Goal: Task Accomplishment & Management: Use online tool/utility

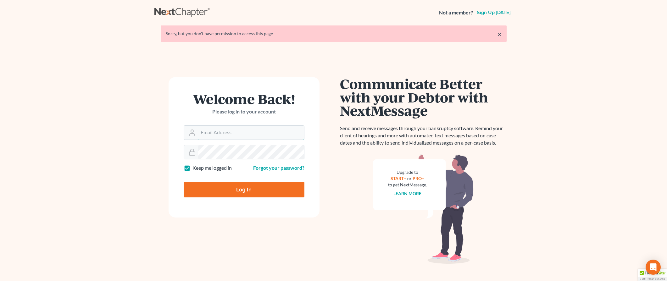
type input "[EMAIL_ADDRESS][DOMAIN_NAME]"
click at [256, 190] on input "Log In" at bounding box center [244, 190] width 121 height 16
type input "Thinking..."
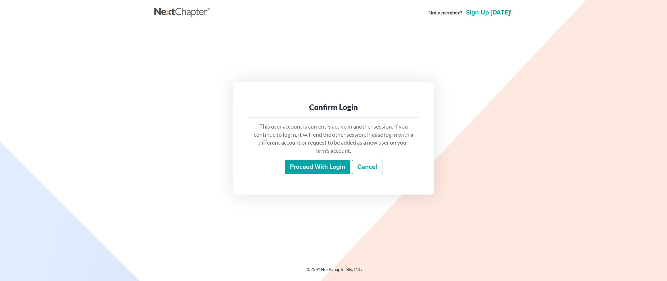
click at [331, 165] on input "Proceed with login" at bounding box center [317, 167] width 65 height 14
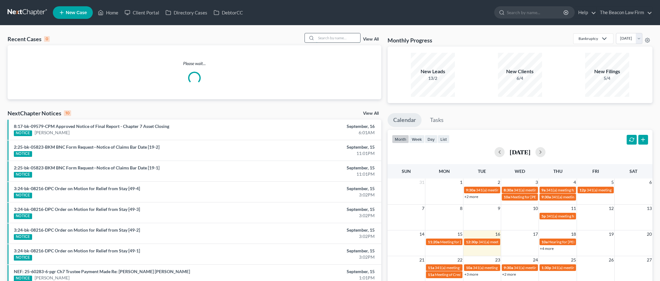
click at [330, 38] on input "search" at bounding box center [338, 37] width 44 height 9
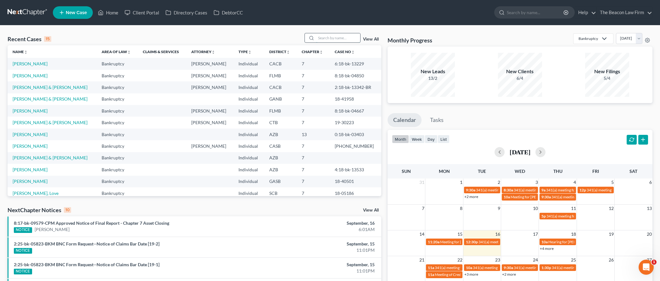
type input "u"
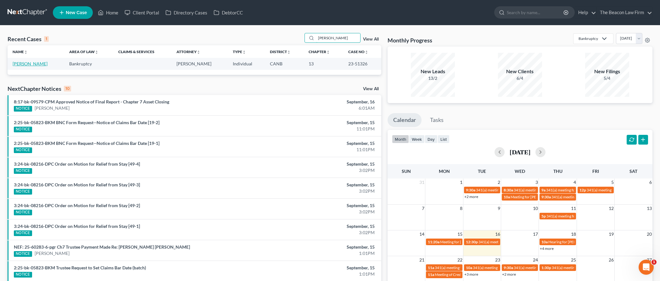
type input "mungaray"
click at [33, 65] on link "Mungaray, Kay" at bounding box center [30, 63] width 35 height 5
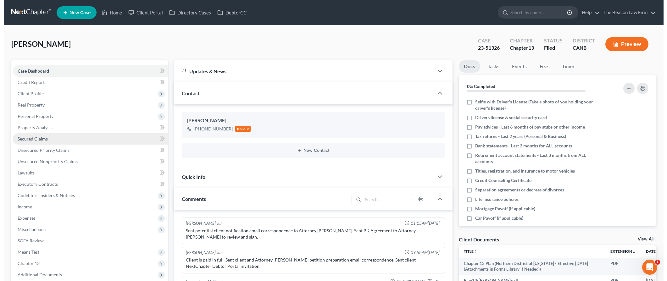
scroll to position [170, 0]
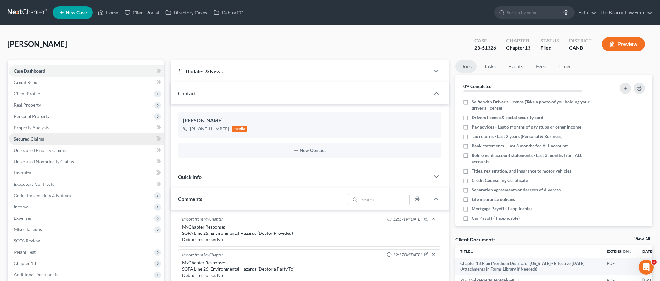
click at [36, 139] on span "Secured Claims" at bounding box center [29, 138] width 30 height 5
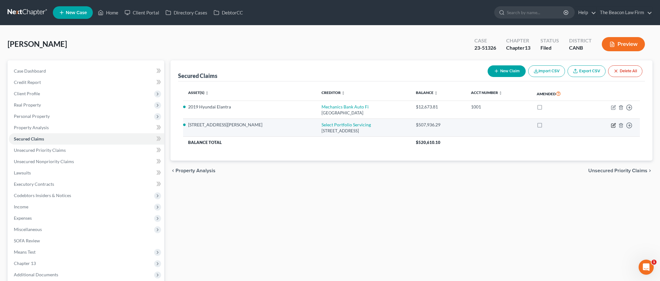
click at [613, 126] on icon "button" at bounding box center [613, 124] width 3 height 3
select select "46"
select select "2"
select select "0"
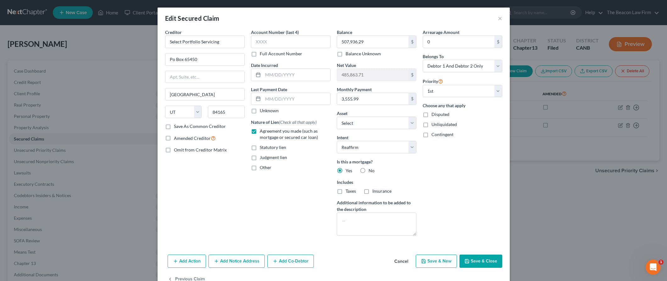
click at [432, 115] on label "Disputed" at bounding box center [441, 114] width 18 height 6
click at [434, 115] on input "Disputed" at bounding box center [436, 113] width 4 height 4
checkbox input "true"
click at [311, 207] on div "Account Number (last 4) Full Account Number Date Incurred Last Payment Date Unk…" at bounding box center [291, 135] width 86 height 212
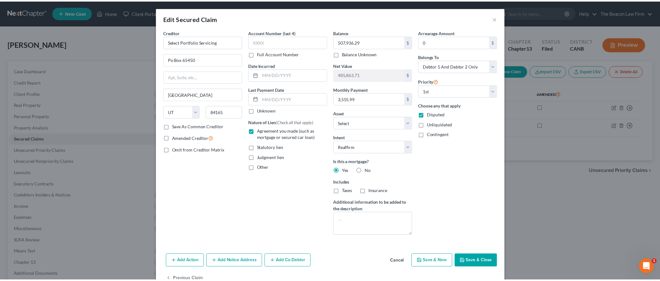
scroll to position [17, 0]
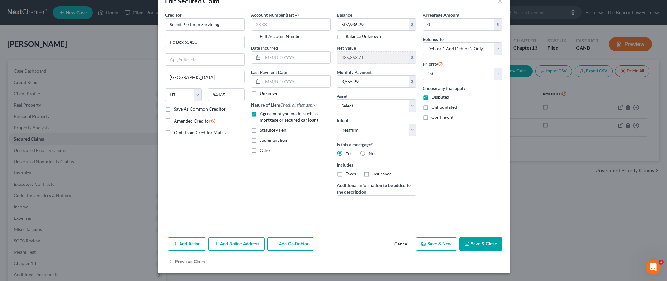
click at [481, 246] on button "Save & Close" at bounding box center [481, 244] width 43 height 13
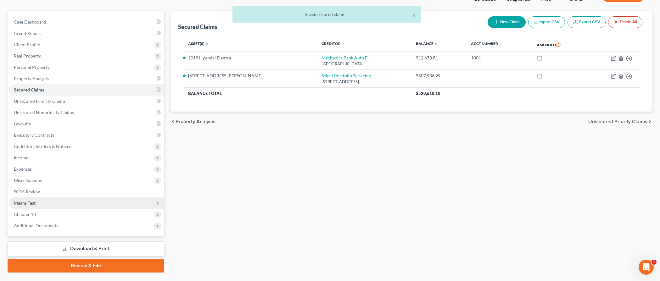
scroll to position [64, 0]
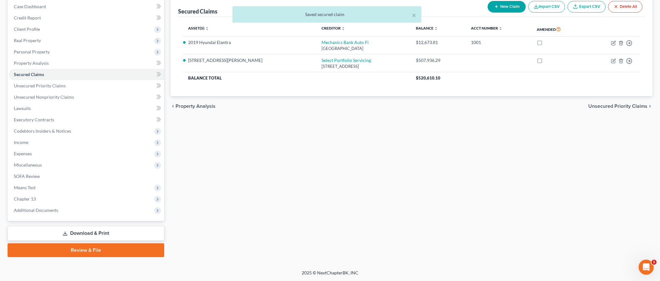
click at [89, 230] on link "Download & Print" at bounding box center [86, 233] width 157 height 15
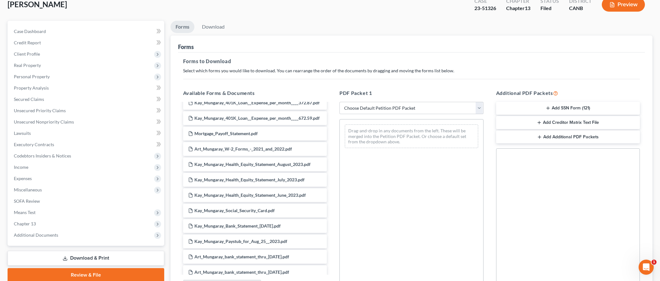
scroll to position [94, 0]
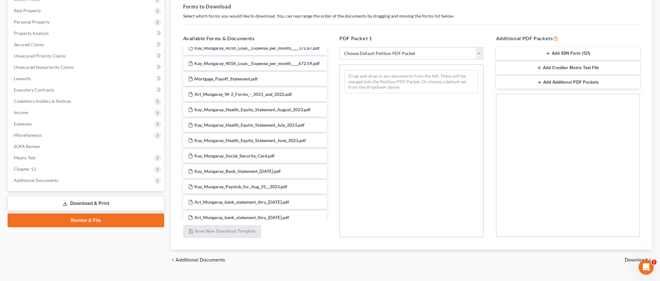
click at [408, 57] on select "Choose Default Petition PDF Packet Complete Bankruptcy Petition (all forms and …" at bounding box center [411, 53] width 144 height 13
select select "2"
click at [339, 47] on select "Choose Default Petition PDF Packet Complete Bankruptcy Petition (all forms and …" at bounding box center [411, 53] width 144 height 13
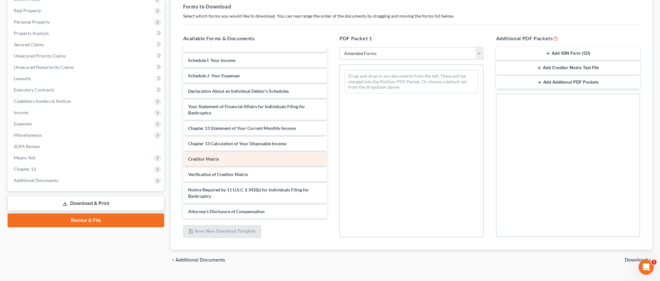
scroll to position [0, 0]
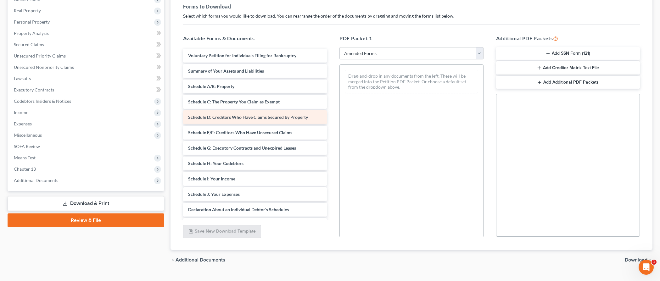
click at [232, 113] on div "Schedule D: Creditors Who Have Claims Secured by Property" at bounding box center [255, 117] width 144 height 14
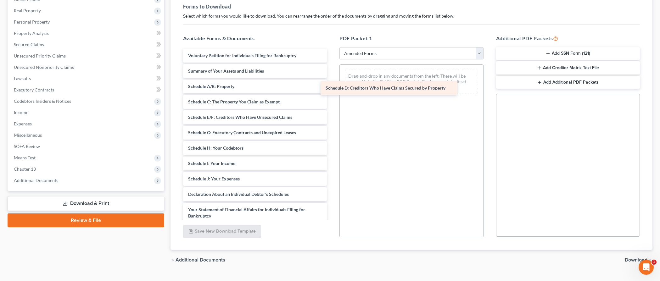
drag, startPoint x: 245, startPoint y: 118, endPoint x: 382, endPoint y: 89, distance: 140.2
click at [332, 89] on div "Schedule D: Creditors Who Have Claims Secured by Property Voluntary Petition fo…" at bounding box center [255, 185] width 154 height 273
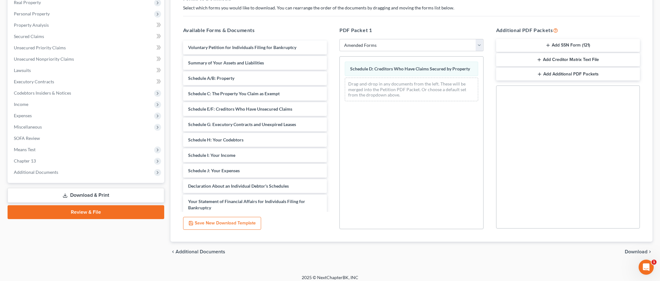
scroll to position [107, 0]
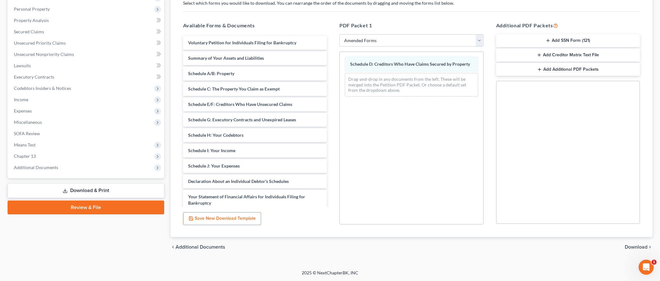
click at [637, 248] on span "Download" at bounding box center [636, 247] width 23 height 5
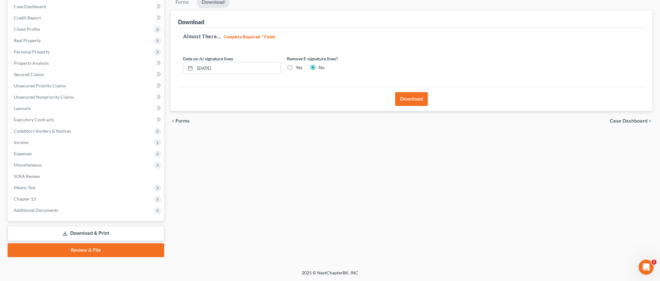
click at [409, 101] on button "Download" at bounding box center [411, 99] width 33 height 14
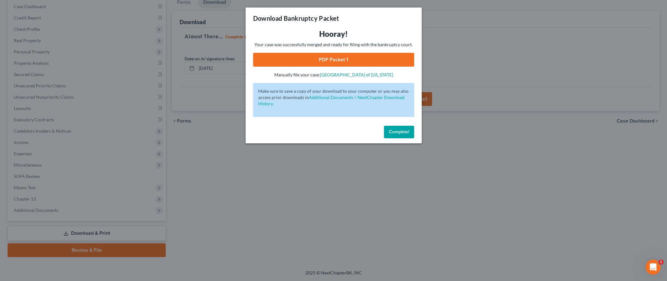
click at [330, 61] on link "PDF Packet 1" at bounding box center [333, 60] width 161 height 14
click at [402, 136] on button "Complete!" at bounding box center [399, 132] width 30 height 13
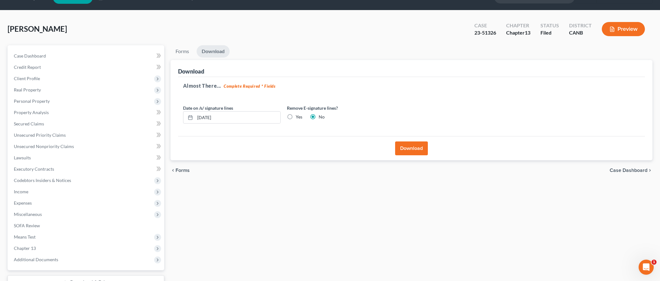
scroll to position [0, 0]
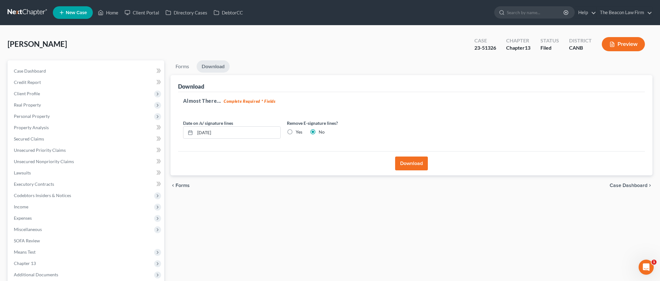
click at [25, 13] on link at bounding box center [28, 12] width 40 height 11
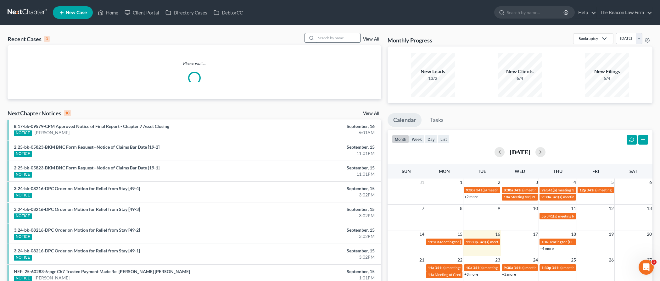
click at [341, 39] on input "search" at bounding box center [338, 37] width 44 height 9
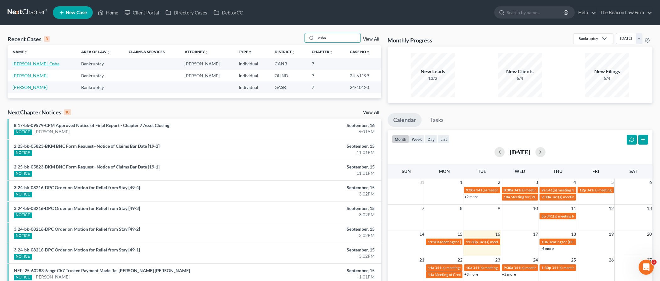
type input "osha"
click at [34, 63] on link "Maloney, Osha" at bounding box center [36, 63] width 47 height 5
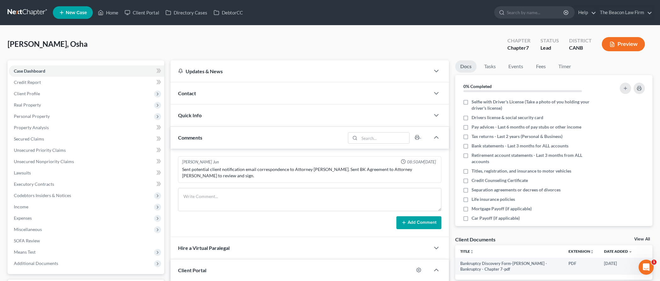
scroll to position [114, 0]
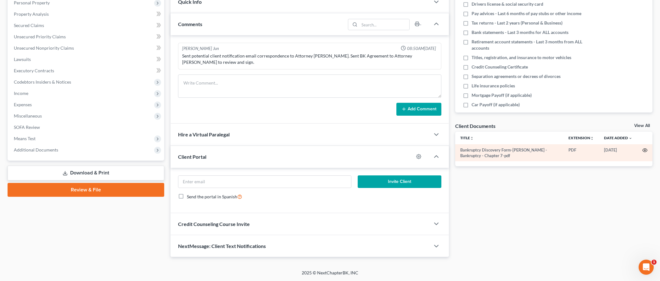
click at [646, 150] on icon "button" at bounding box center [644, 150] width 5 height 5
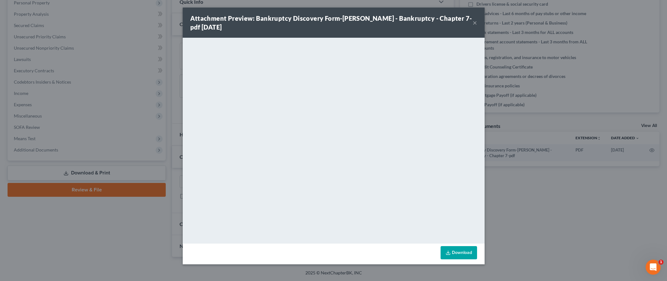
click at [476, 23] on button "×" at bounding box center [475, 23] width 4 height 8
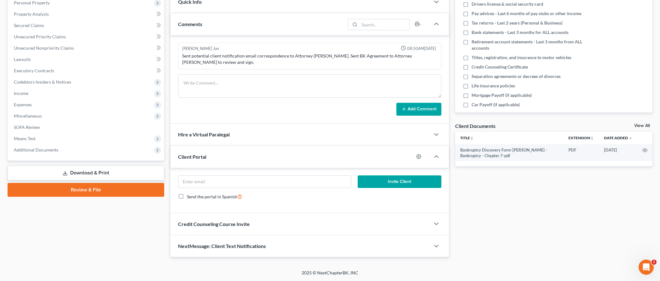
scroll to position [0, 0]
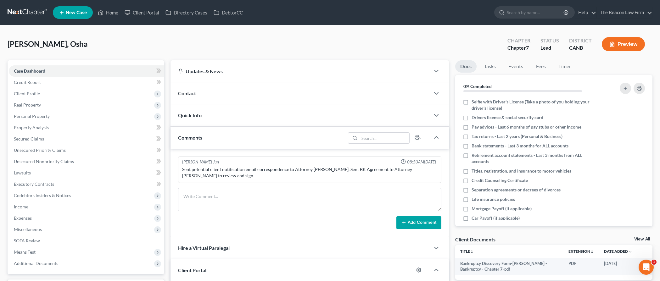
click at [216, 87] on div "Contact" at bounding box center [301, 93] width 260 height 22
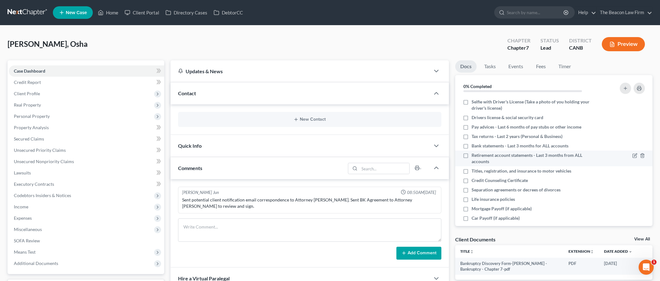
scroll to position [7, 0]
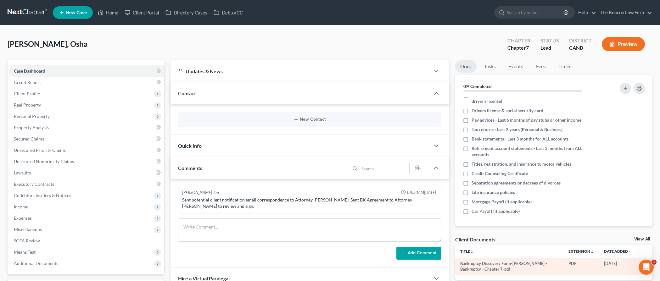
click at [624, 263] on td "09/15/2025" at bounding box center [618, 266] width 38 height 17
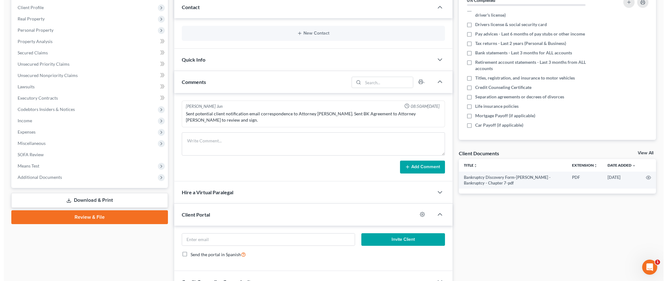
scroll to position [144, 0]
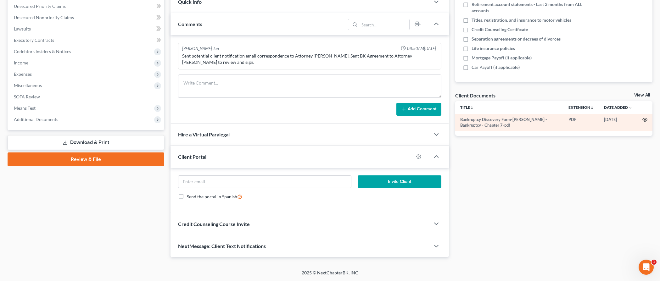
click at [644, 120] on icon "button" at bounding box center [644, 119] width 5 height 5
